Goal: Information Seeking & Learning: Learn about a topic

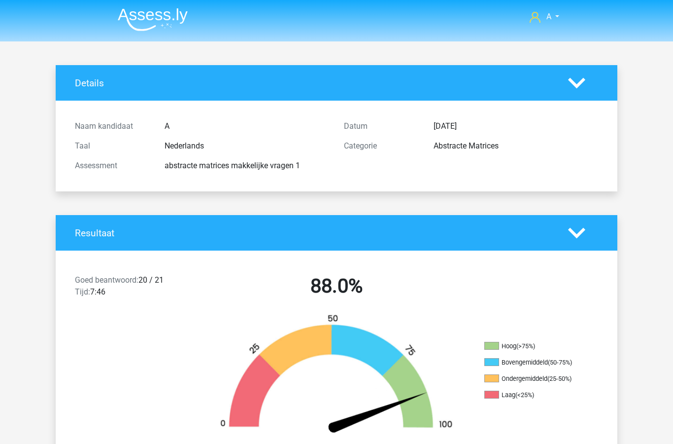
scroll to position [1825, 0]
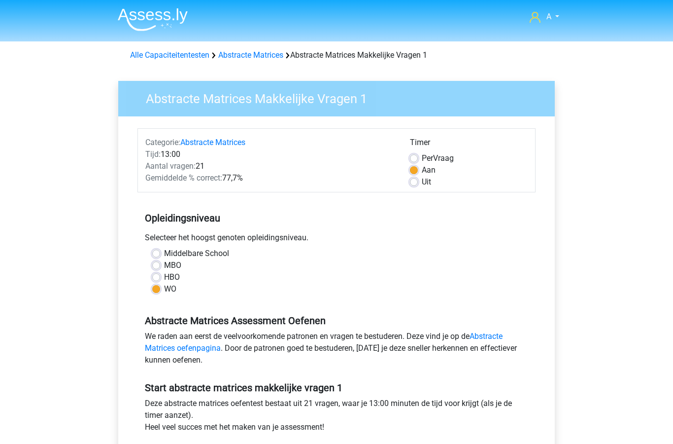
scroll to position [123, 0]
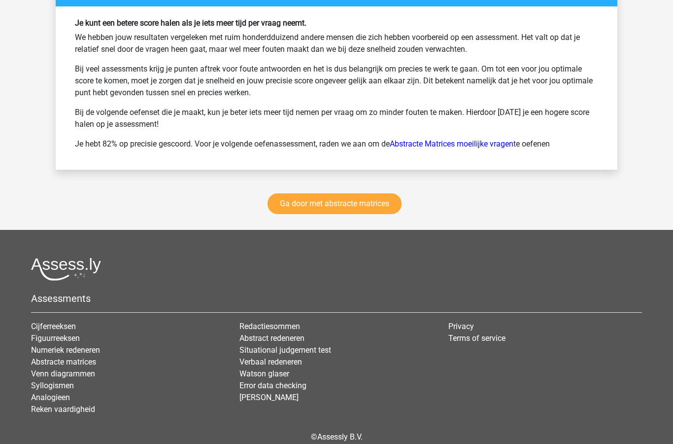
scroll to position [1349, 0]
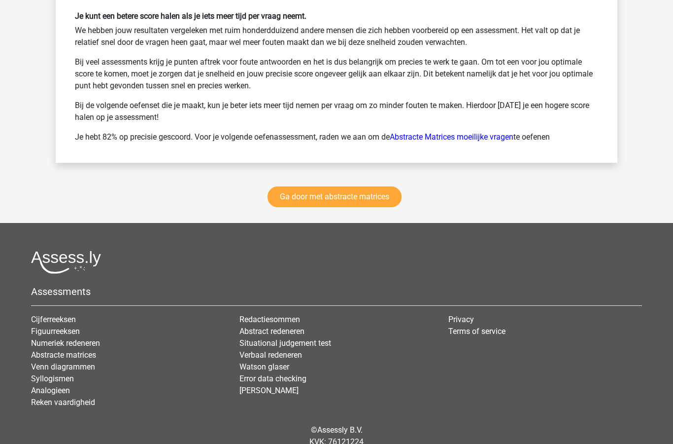
click at [92, 346] on link "Numeriek redeneren" at bounding box center [65, 342] width 69 height 9
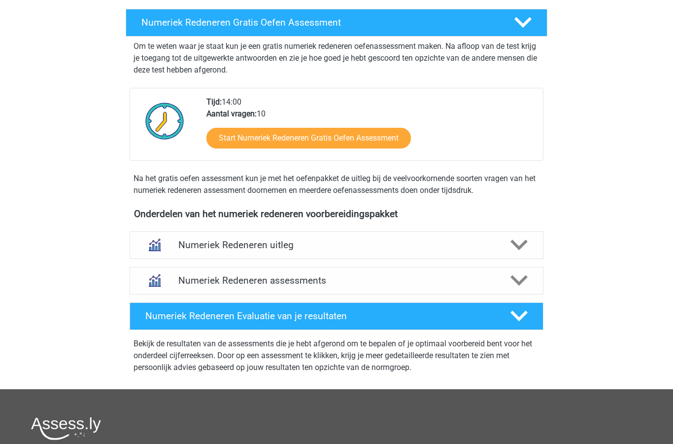
scroll to position [190, 0]
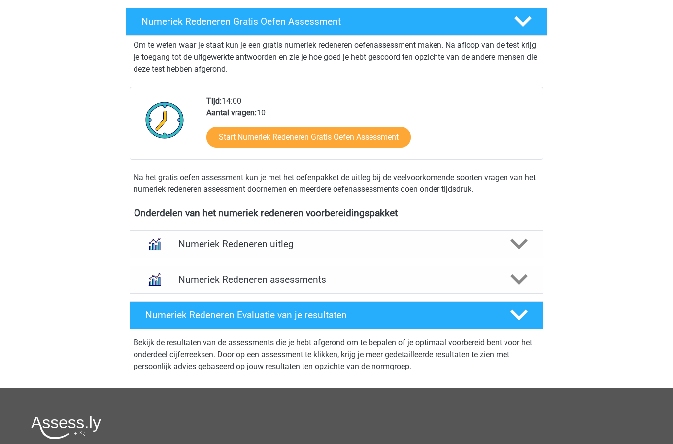
click at [517, 247] on icon at bounding box center [519, 243] width 17 height 17
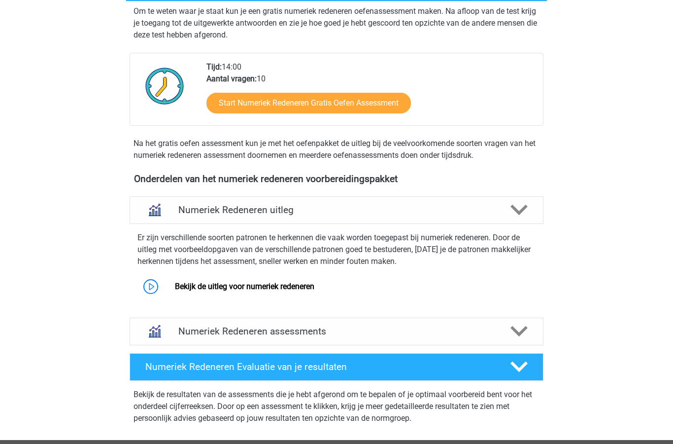
scroll to position [224, 0]
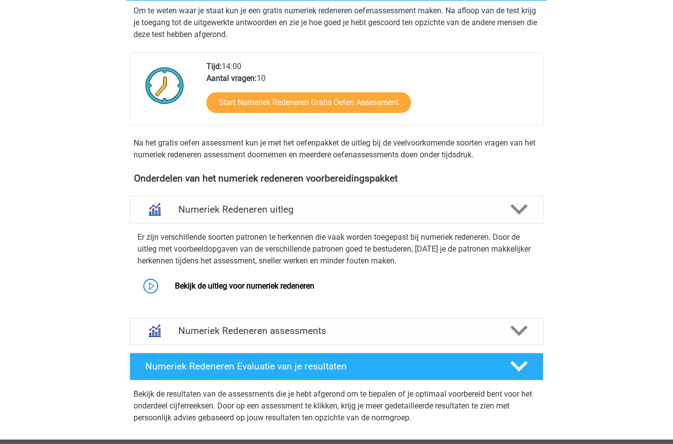
click at [283, 290] on link "Bekijk de uitleg voor numeriek redeneren" at bounding box center [245, 286] width 140 height 9
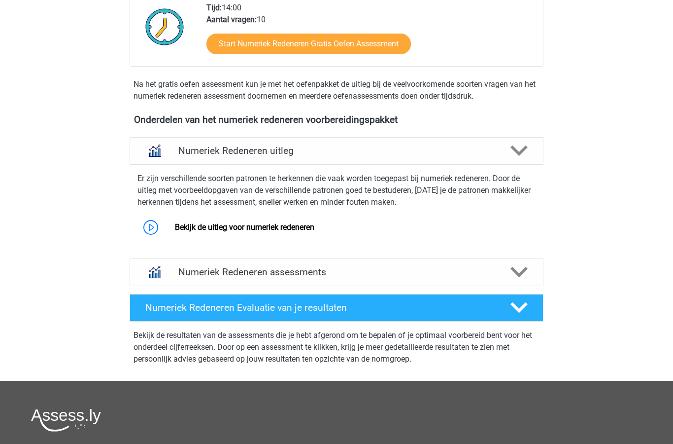
scroll to position [283, 0]
click at [523, 151] on polygon at bounding box center [519, 150] width 17 height 11
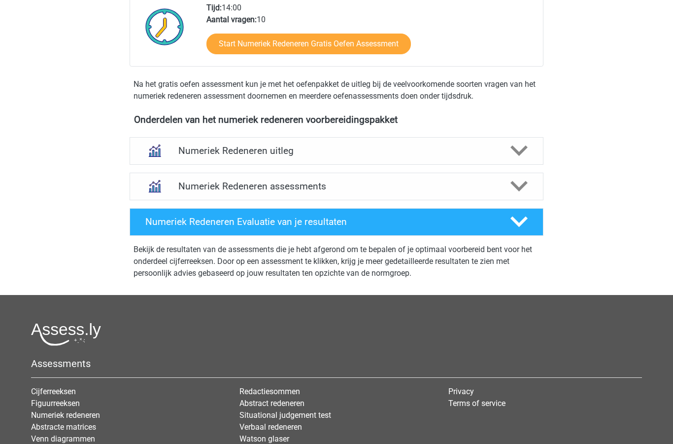
click at [521, 153] on polygon at bounding box center [519, 150] width 17 height 11
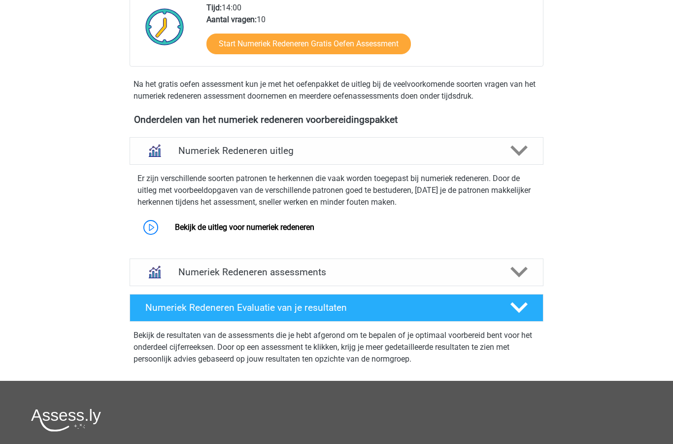
scroll to position [279, 0]
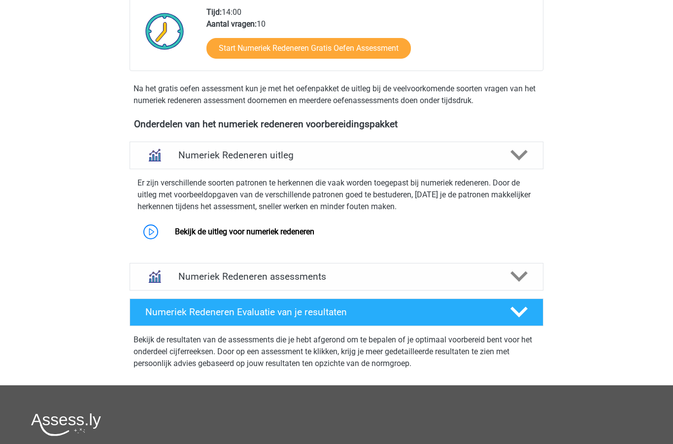
click at [291, 235] on link "Bekijk de uitleg voor numeriek redeneren" at bounding box center [245, 231] width 140 height 9
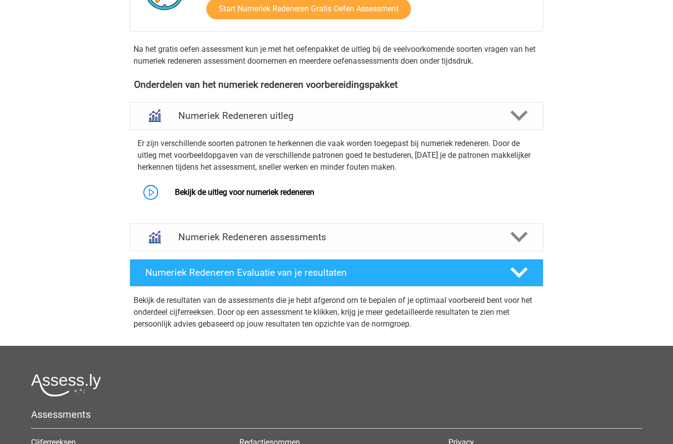
click at [520, 117] on polygon at bounding box center [519, 115] width 17 height 11
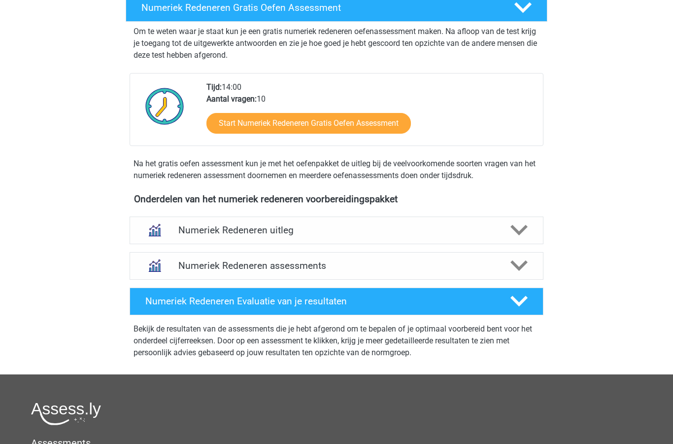
scroll to position [204, 0]
click at [523, 265] on polygon at bounding box center [519, 266] width 17 height 11
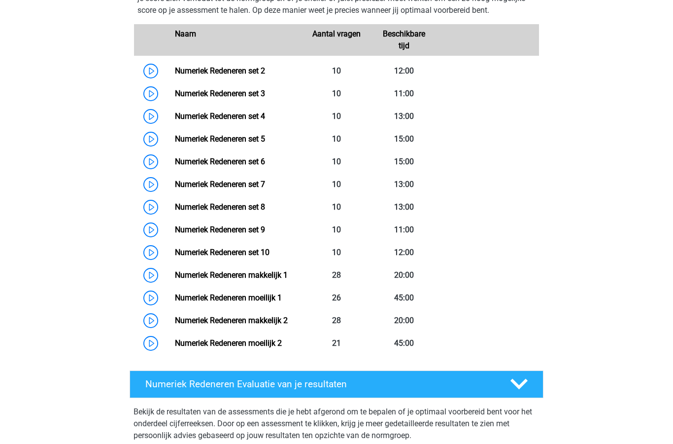
scroll to position [511, 0]
click at [229, 279] on link "Numeriek Redeneren makkelijk 1" at bounding box center [231, 274] width 113 height 9
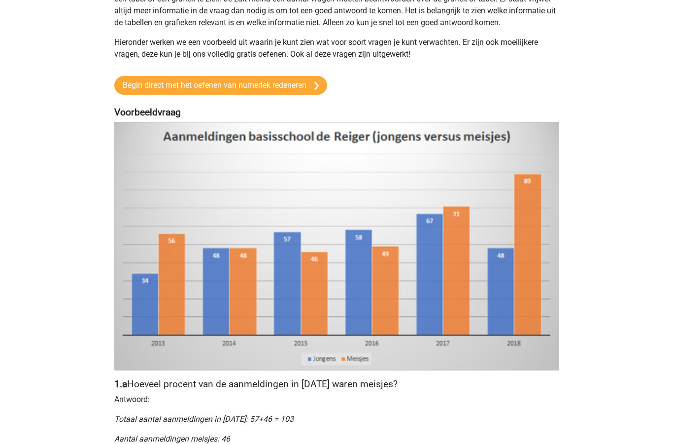
scroll to position [122, 0]
click at [301, 94] on link "Begin direct met het oefenen van numeriek redeneren" at bounding box center [220, 85] width 213 height 19
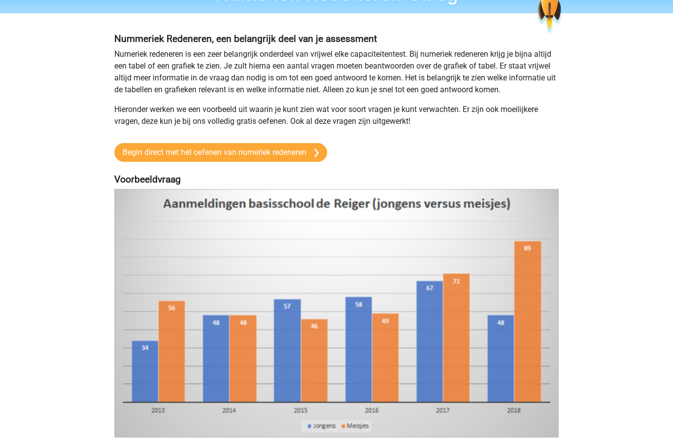
scroll to position [0, 0]
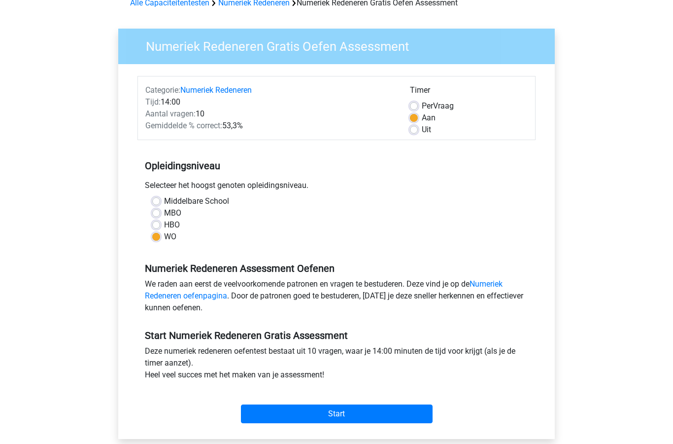
scroll to position [52, 0]
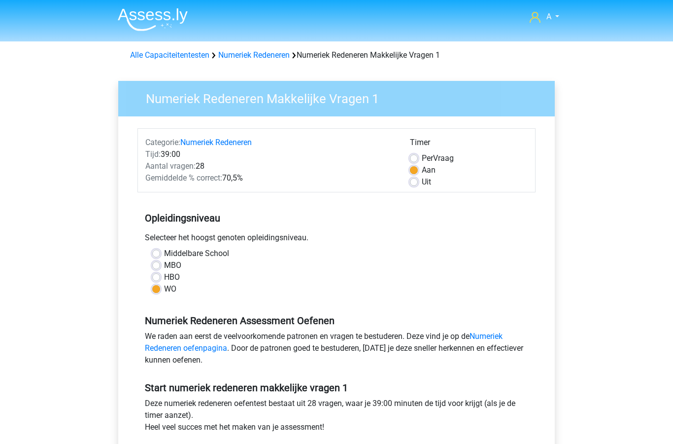
click at [422, 181] on label "Uit" at bounding box center [426, 182] width 9 height 12
click at [418, 181] on input "Uit" at bounding box center [414, 181] width 8 height 10
radio input "true"
click at [490, 341] on link "Numeriek Redeneren oefenpagina" at bounding box center [324, 341] width 358 height 21
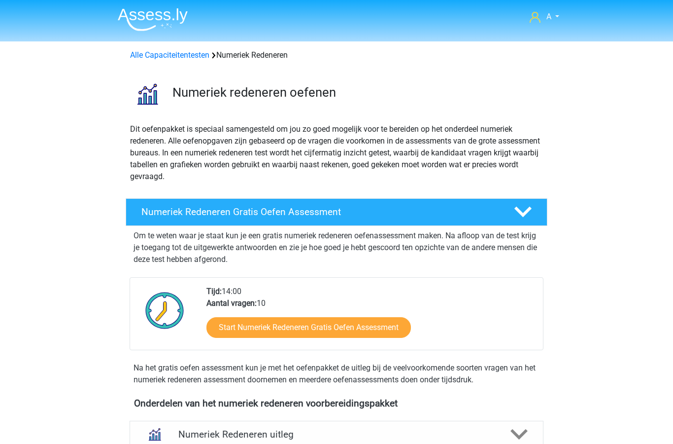
click at [373, 329] on link "Start Numeriek Redeneren Gratis Oefen Assessment" at bounding box center [309, 327] width 205 height 21
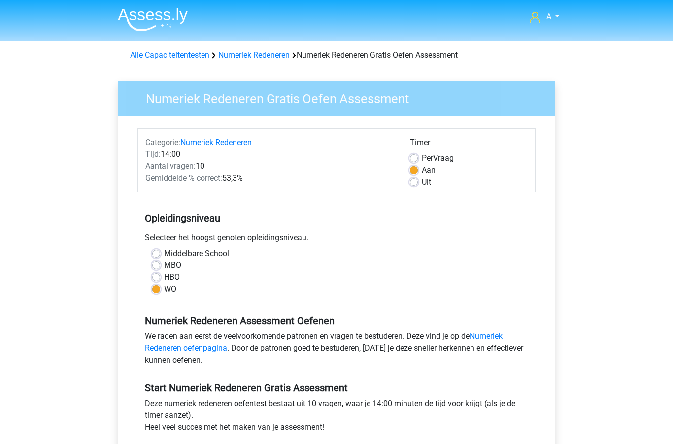
click at [422, 178] on label "Uit" at bounding box center [426, 182] width 9 height 12
click at [417, 178] on input "Uit" at bounding box center [414, 181] width 8 height 10
radio input "true"
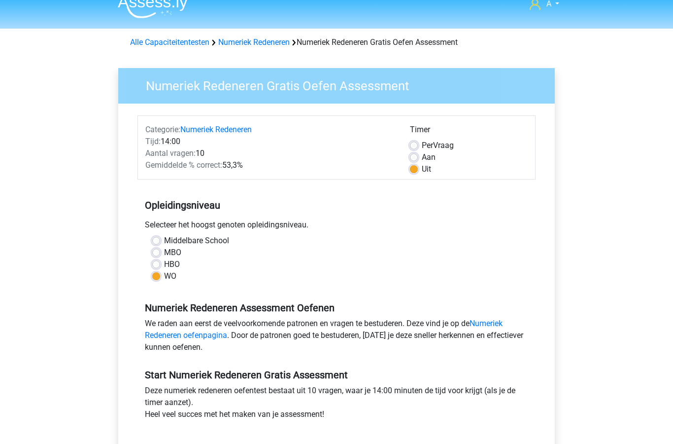
click at [495, 327] on link "Numeriek Redeneren oefenpagina" at bounding box center [324, 328] width 358 height 21
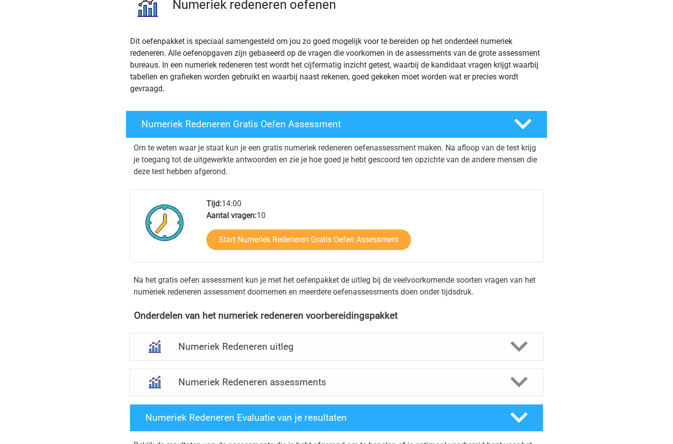
scroll to position [87, 0]
click at [380, 243] on link "Start Numeriek Redeneren Gratis Oefen Assessment" at bounding box center [309, 240] width 205 height 21
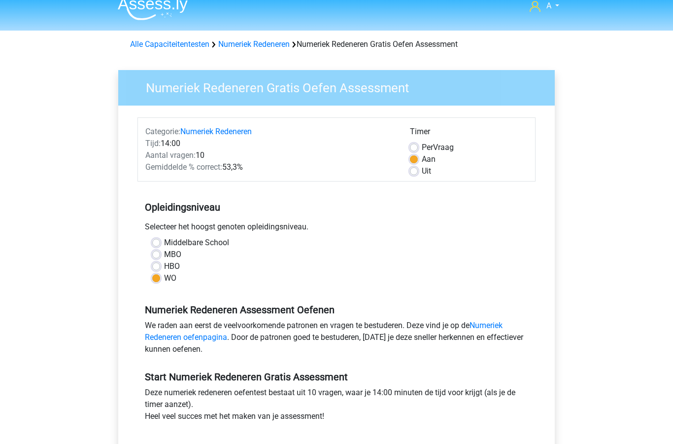
scroll to position [11, 0]
click at [497, 326] on link "Numeriek Redeneren oefenpagina" at bounding box center [324, 330] width 358 height 21
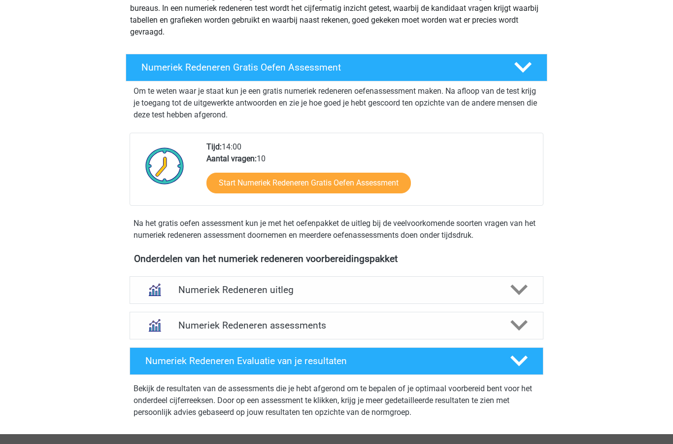
click at [513, 289] on polygon at bounding box center [519, 290] width 17 height 11
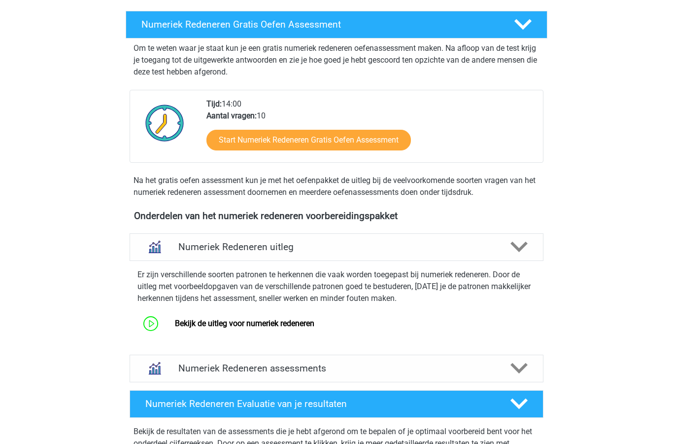
scroll to position [187, 0]
click at [521, 373] on icon at bounding box center [519, 367] width 17 height 17
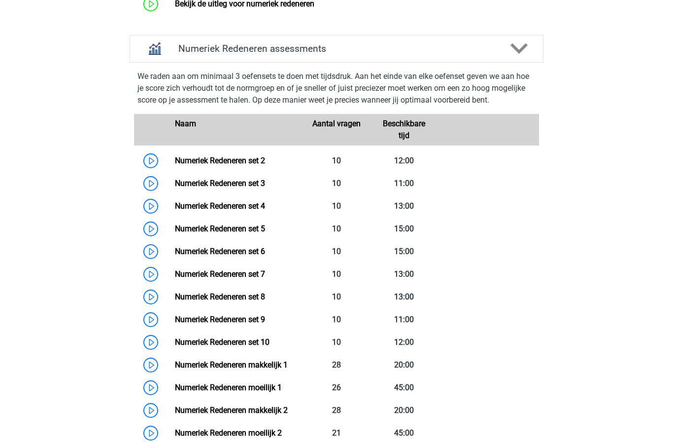
scroll to position [507, 0]
click at [270, 369] on link "Numeriek Redeneren makkelijk 1" at bounding box center [231, 364] width 113 height 9
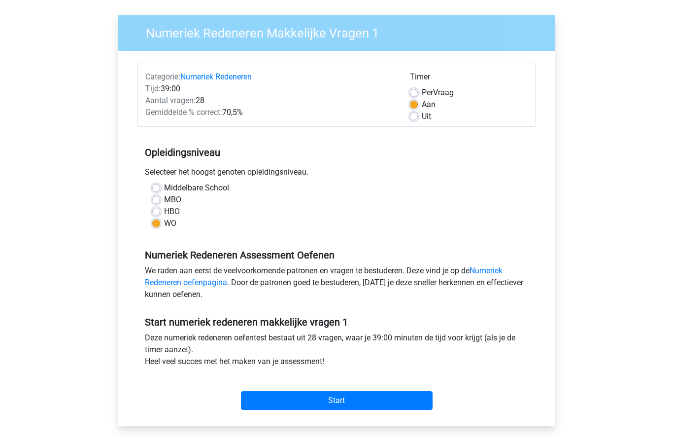
scroll to position [69, 0]
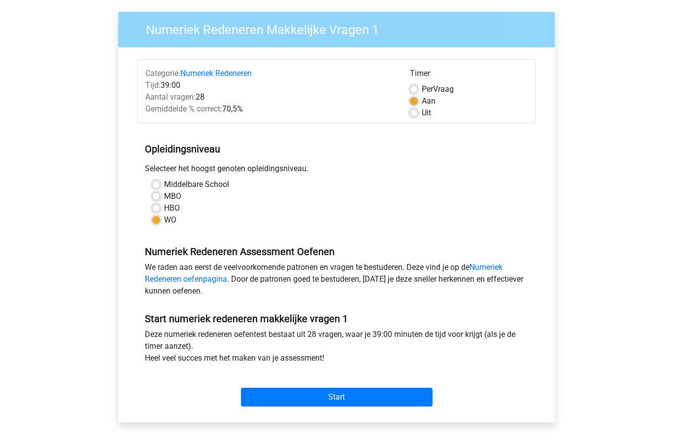
click at [422, 105] on label "Aan" at bounding box center [429, 102] width 14 height 12
click at [415, 105] on input "Aan" at bounding box center [414, 101] width 8 height 10
click at [422, 116] on label "Uit" at bounding box center [426, 113] width 9 height 12
click at [414, 116] on input "Uit" at bounding box center [414, 112] width 8 height 10
radio input "true"
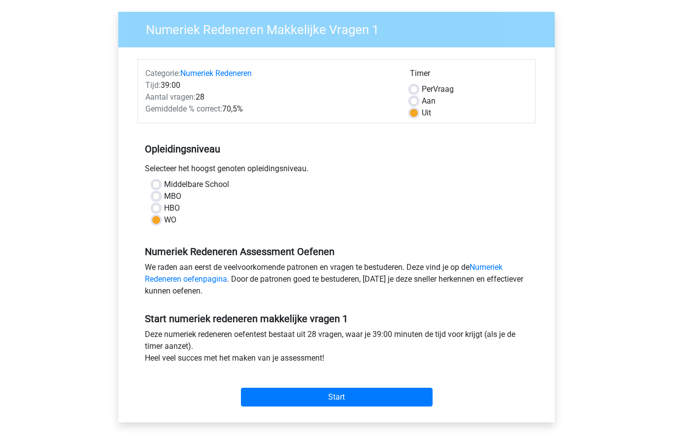
click at [358, 406] on input "Start" at bounding box center [337, 397] width 192 height 19
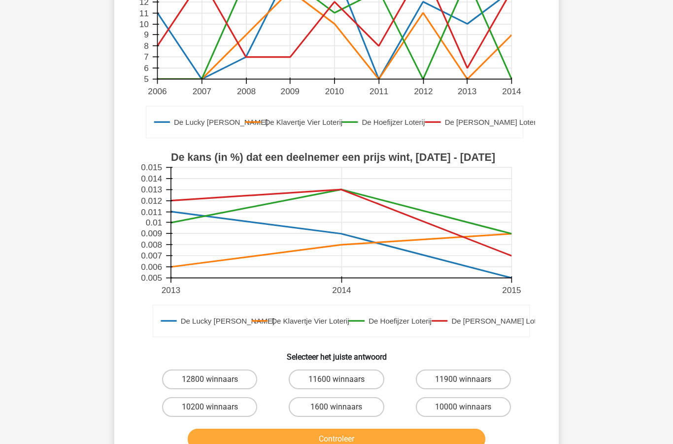
scroll to position [168, 0]
click at [472, 406] on label "10000 winnaars" at bounding box center [463, 407] width 95 height 20
click at [470, 407] on input "10000 winnaars" at bounding box center [466, 410] width 6 height 6
radio input "true"
click at [432, 440] on button "Controleer" at bounding box center [337, 438] width 298 height 21
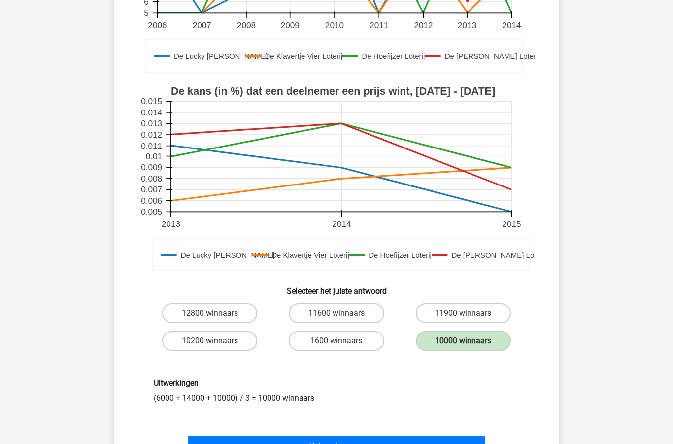
scroll to position [234, 0]
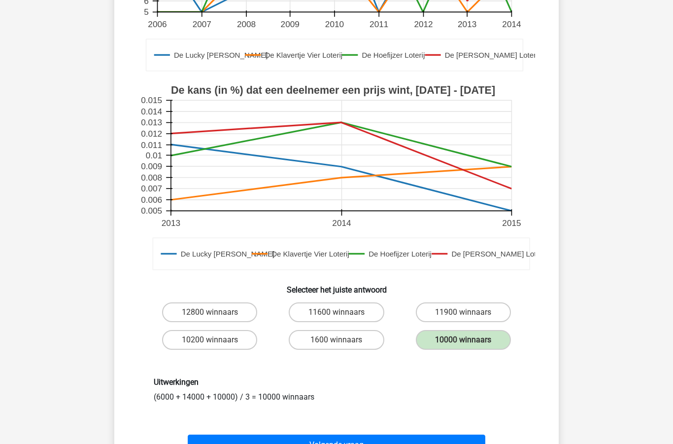
click at [399, 443] on button "Volgende vraag" at bounding box center [337, 445] width 298 height 21
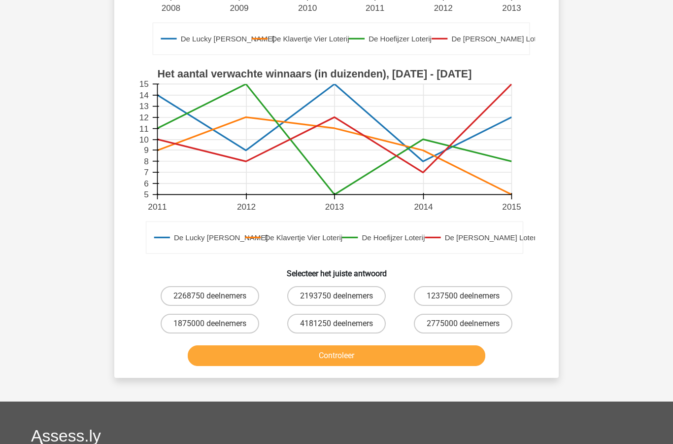
scroll to position [238, 0]
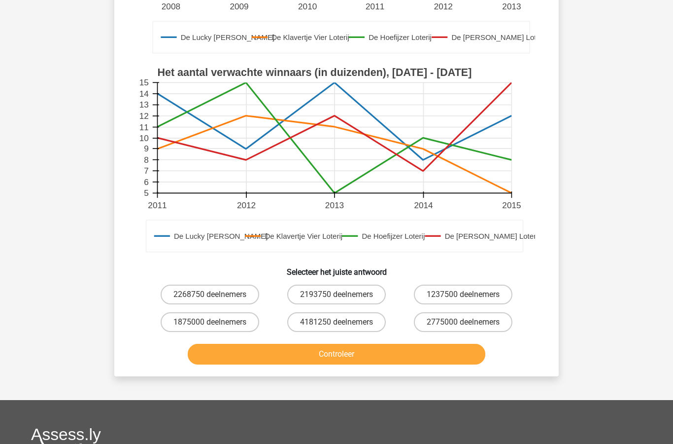
click at [225, 323] on label "1875000 deelnemers" at bounding box center [210, 322] width 99 height 20
click at [216, 323] on input "1875000 deelnemers" at bounding box center [213, 325] width 6 height 6
radio input "true"
click at [375, 360] on button "Controleer" at bounding box center [337, 354] width 298 height 21
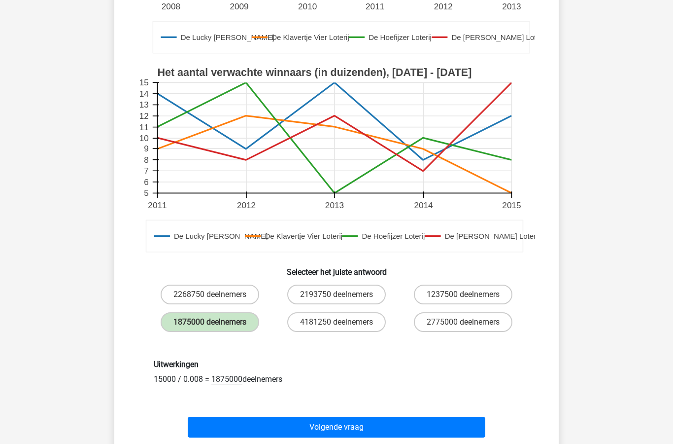
click at [366, 431] on button "Volgende vraag" at bounding box center [337, 427] width 298 height 21
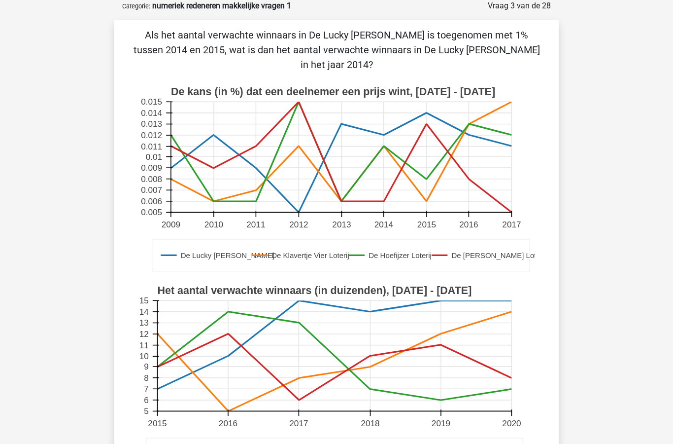
scroll to position [89, 0]
